Goal: Communication & Community: Ask a question

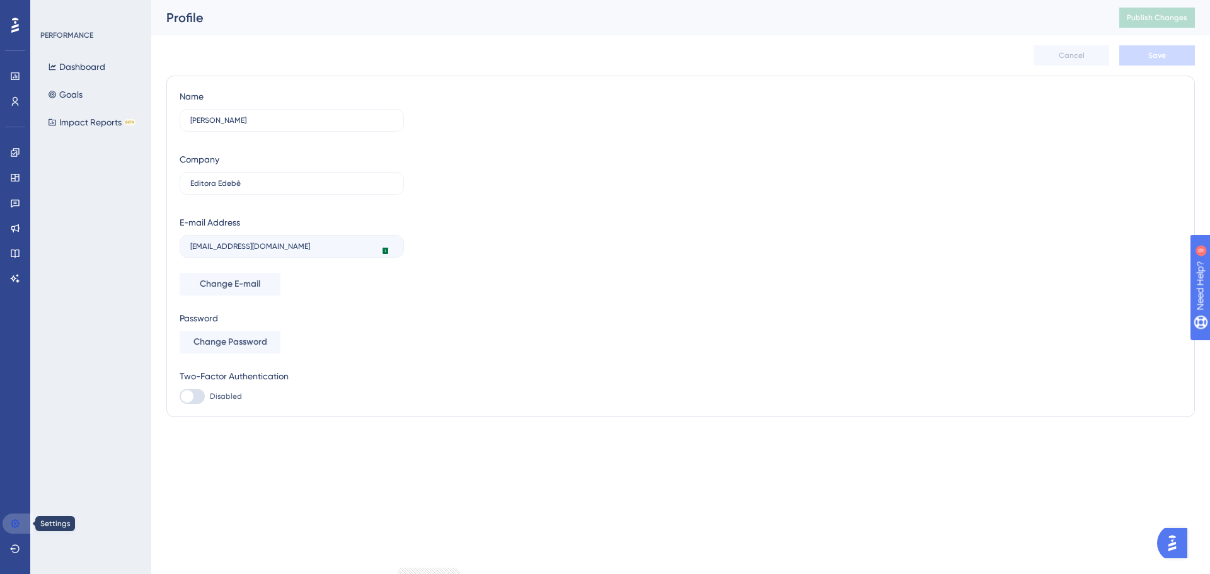
click at [21, 519] on link at bounding box center [18, 524] width 30 height 20
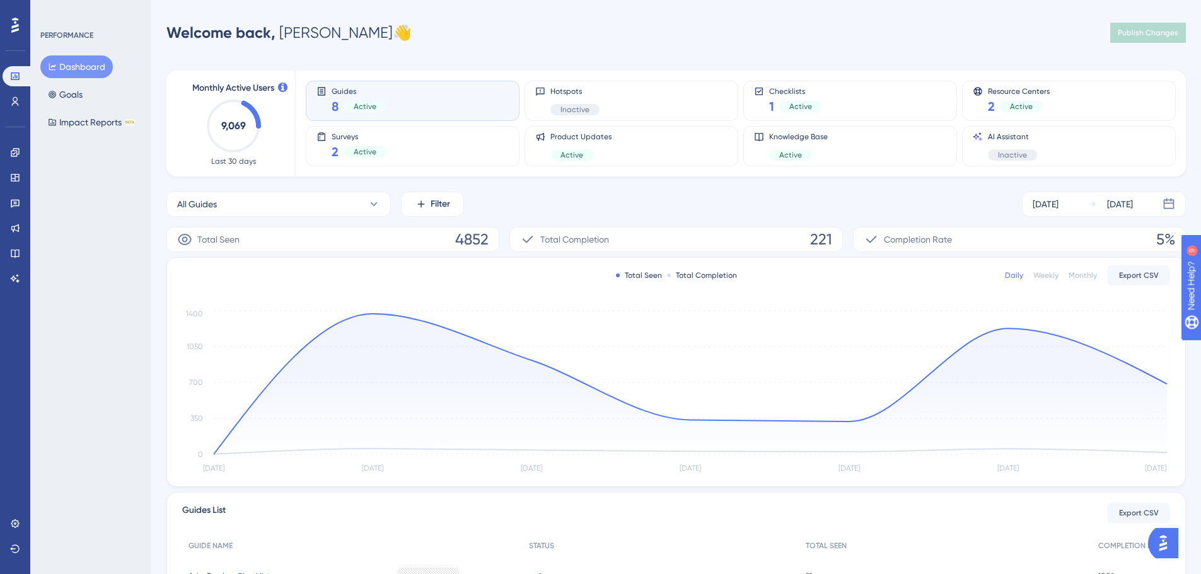
click at [1167, 540] on img "Open AI Assistant Launcher" at bounding box center [1163, 543] width 23 height 23
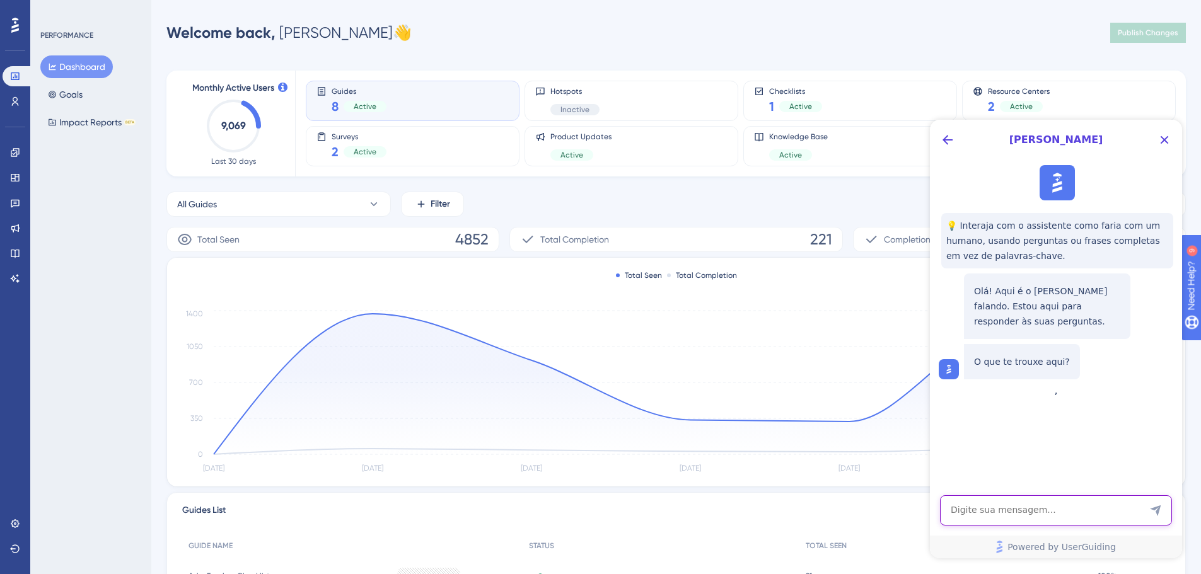
click at [1045, 512] on textarea "AI Assistant Text Input" at bounding box center [1056, 510] width 232 height 30
type textarea "Estou recebendo erro 500 ao tentar acessar a página de updates do meu produto"
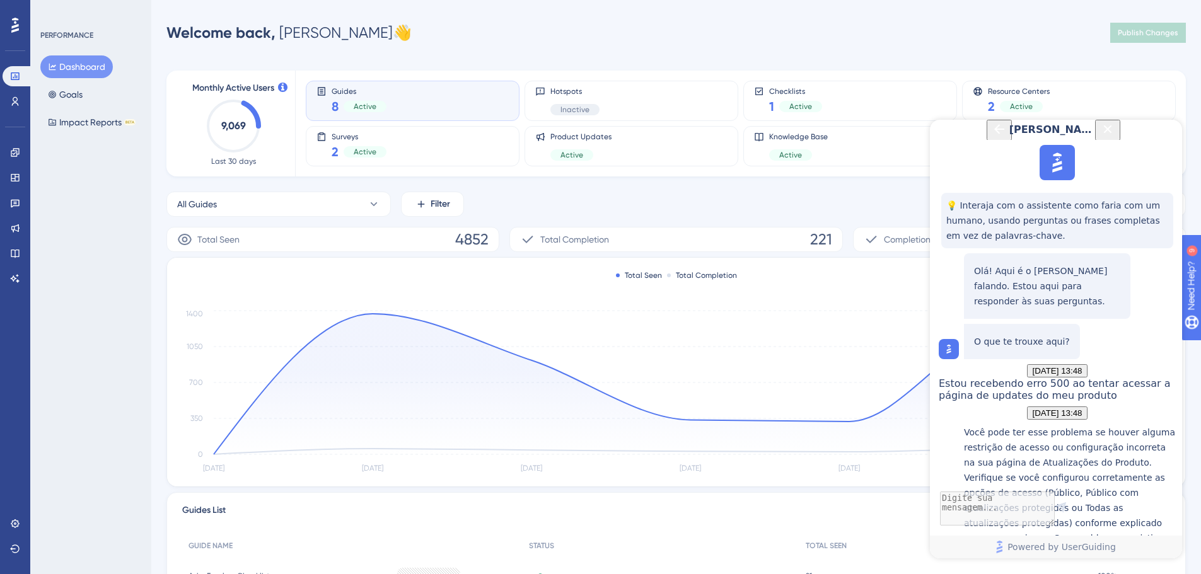
scroll to position [319, 0]
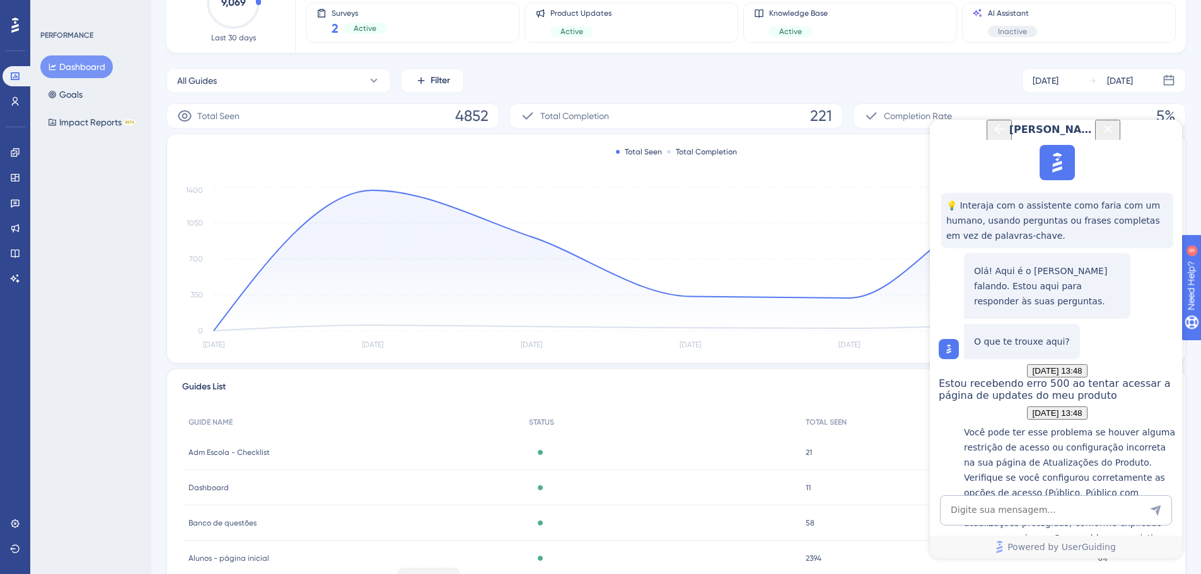
scroll to position [125, 0]
click at [1043, 509] on textarea "AI Assistant Text Input" at bounding box center [1056, 510] width 232 height 30
type textarea "u"
type textarea "quero falar com um agente humano"
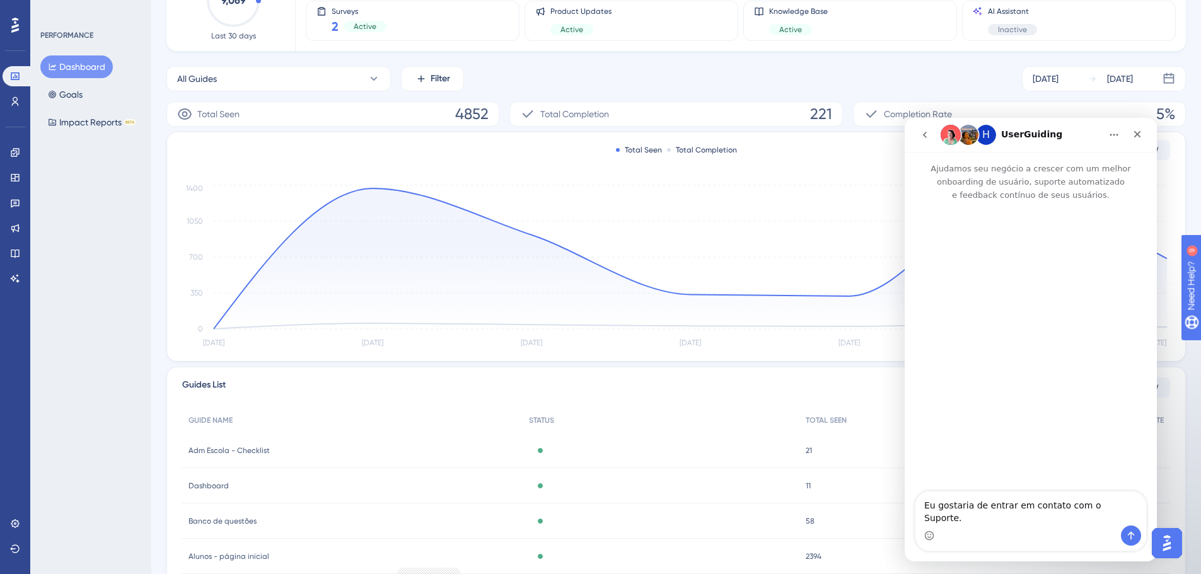
scroll to position [0, 0]
paste textarea "[PERSON_NAME]. Tudo bem? Estou enfrentando dificuldades para acessar a página d…"
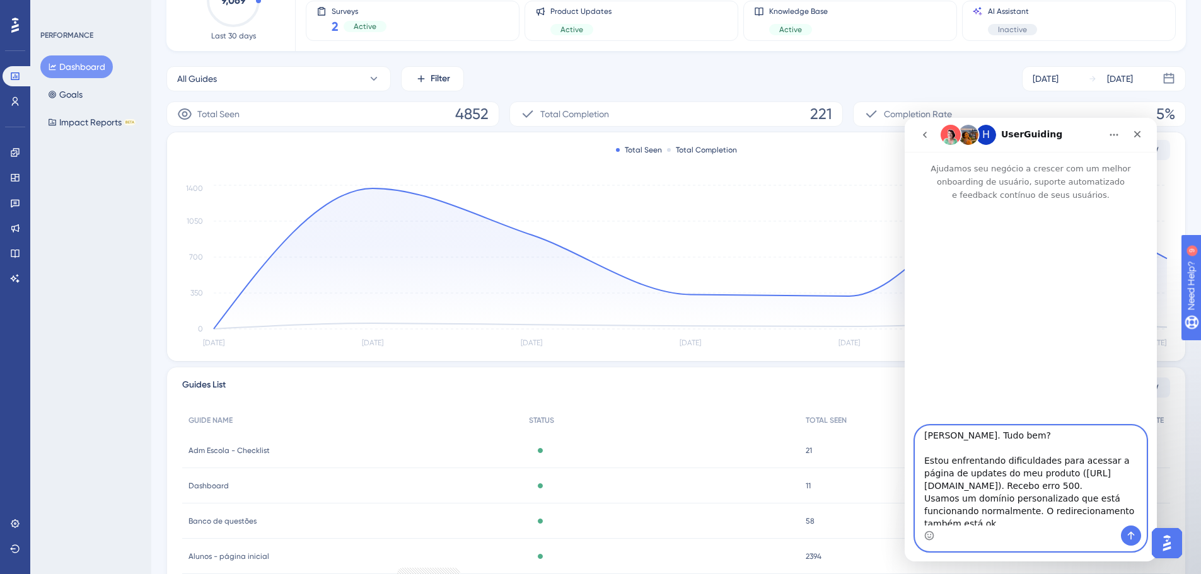
click at [972, 466] on textarea "[PERSON_NAME]. Tudo bem? Estou enfrentando dificuldades para acessar a página d…" at bounding box center [1030, 476] width 231 height 100
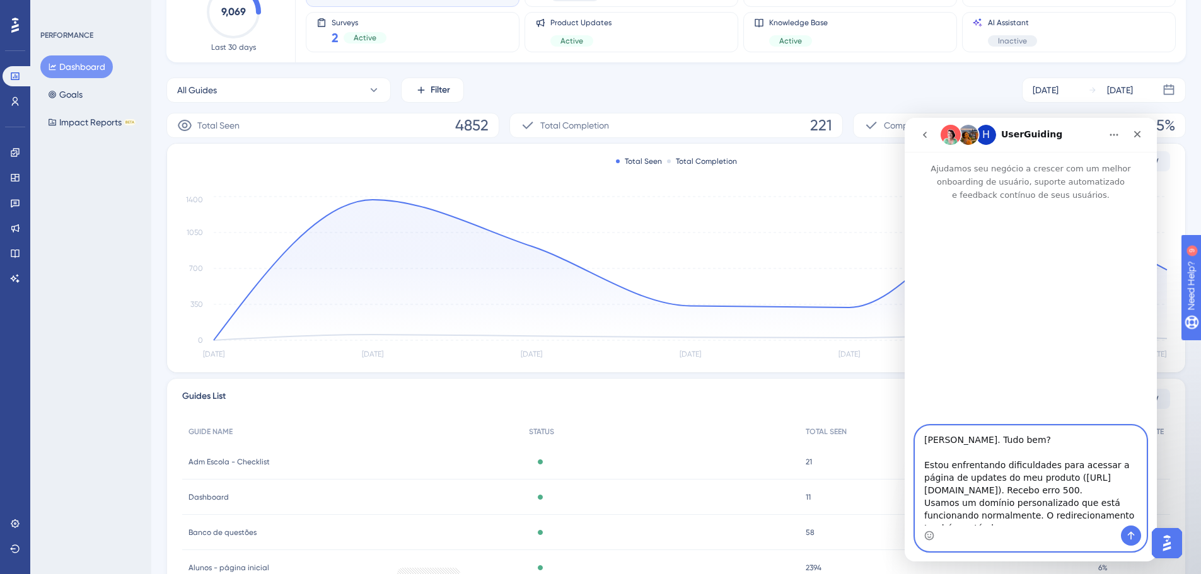
scroll to position [93, 0]
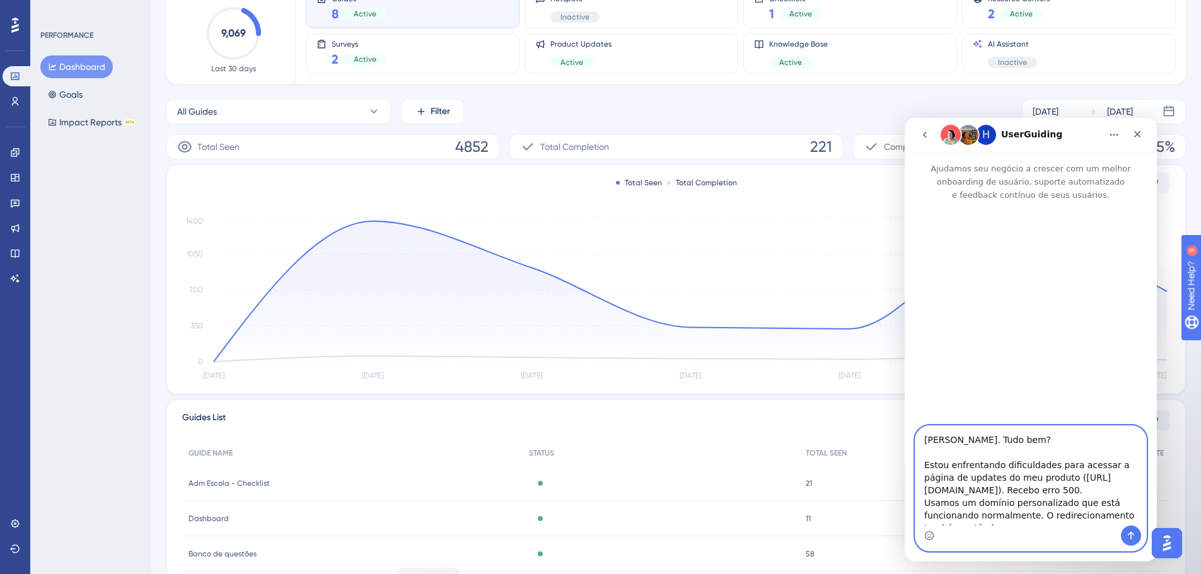
click at [976, 438] on textarea "[PERSON_NAME]. Tudo bem? Estou enfrentando dificuldades para acessar a página d…" at bounding box center [1030, 476] width 231 height 100
click at [973, 441] on textarea "[PERSON_NAME]. Tudo bem? Estou enfrentando dificuldades para acessar a página d…" at bounding box center [1030, 476] width 231 height 100
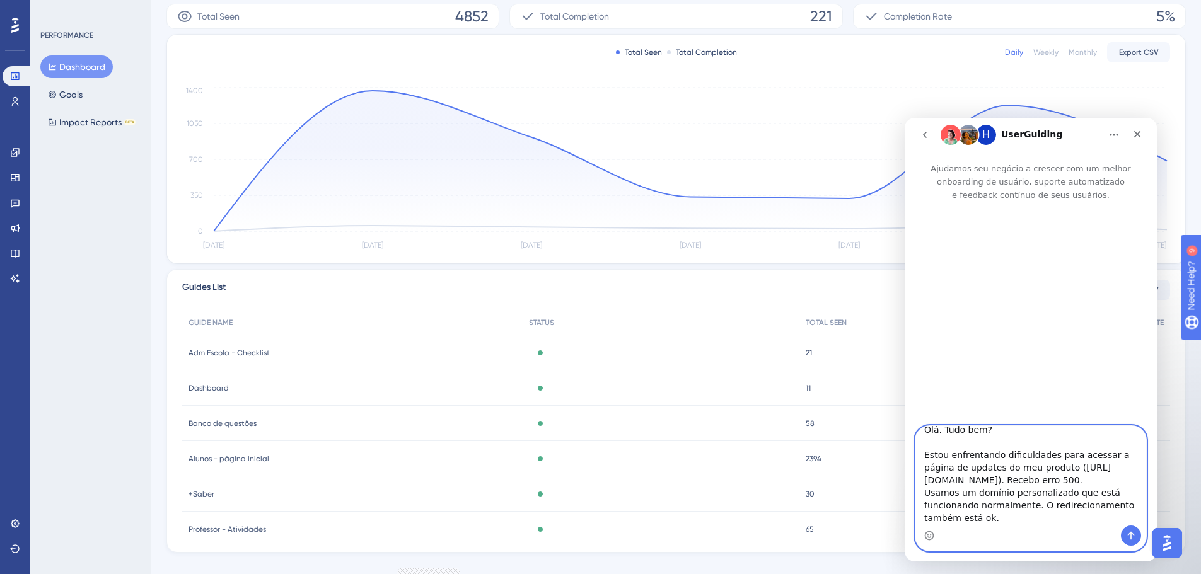
scroll to position [224, 0]
type textarea "Olá. Tudo bem? Estou enfrentando dificuldades para acessar a página de updates …"
click at [1132, 533] on icon "Enviar mensagem…" at bounding box center [1131, 536] width 7 height 8
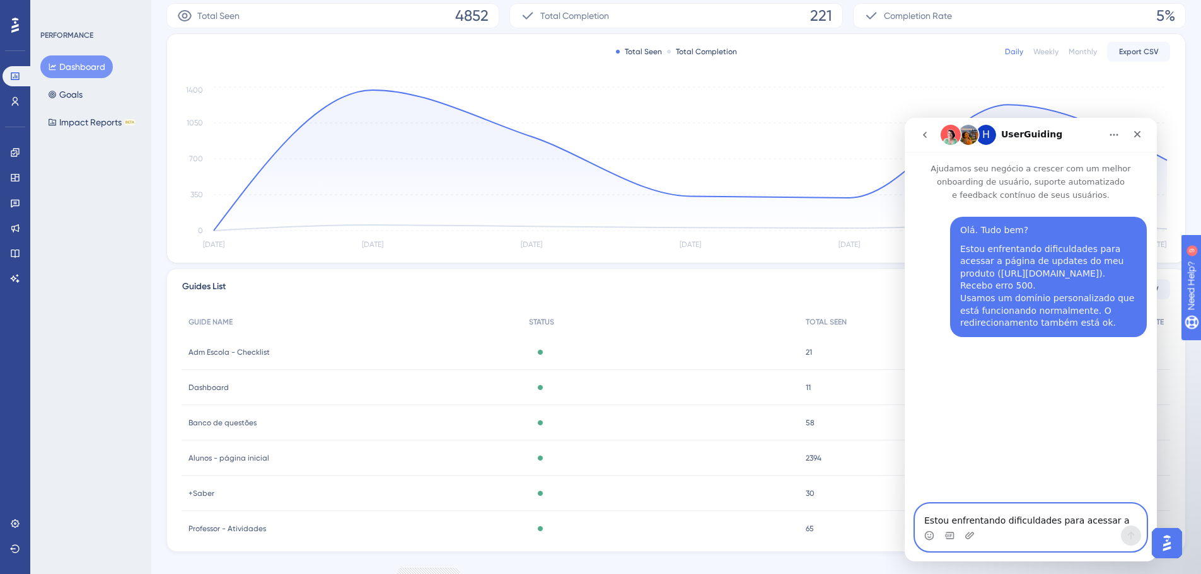
scroll to position [0, 0]
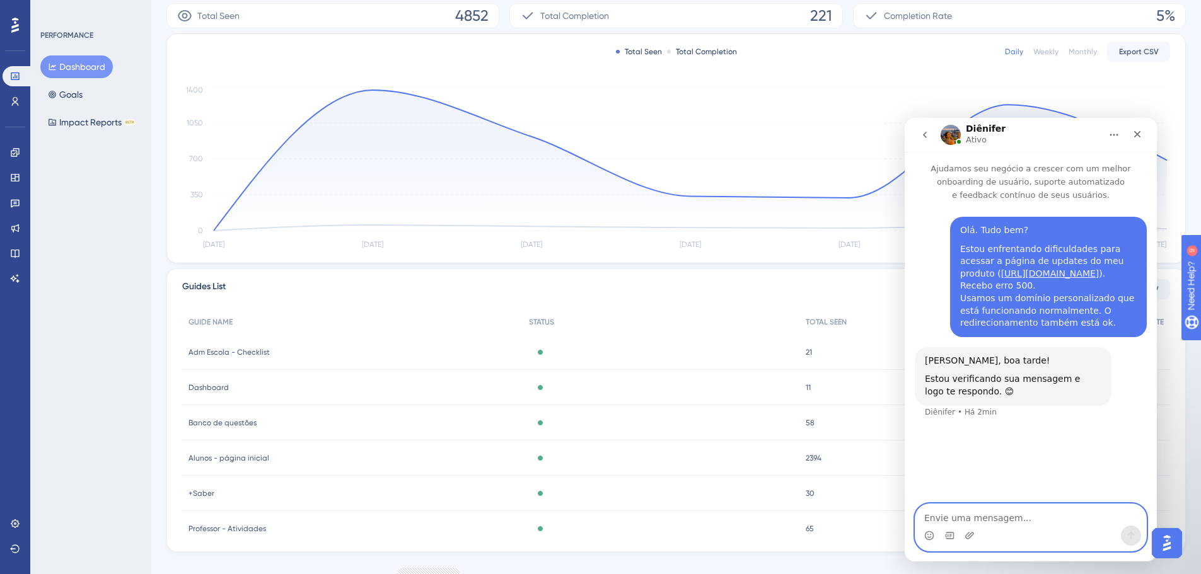
click at [991, 515] on textarea "Envie uma mensagem..." at bounding box center [1030, 514] width 231 height 21
click at [977, 518] on textarea "Envie uma mensagem..." at bounding box center [1030, 514] width 231 height 21
